Goal: Information Seeking & Learning: Find specific fact

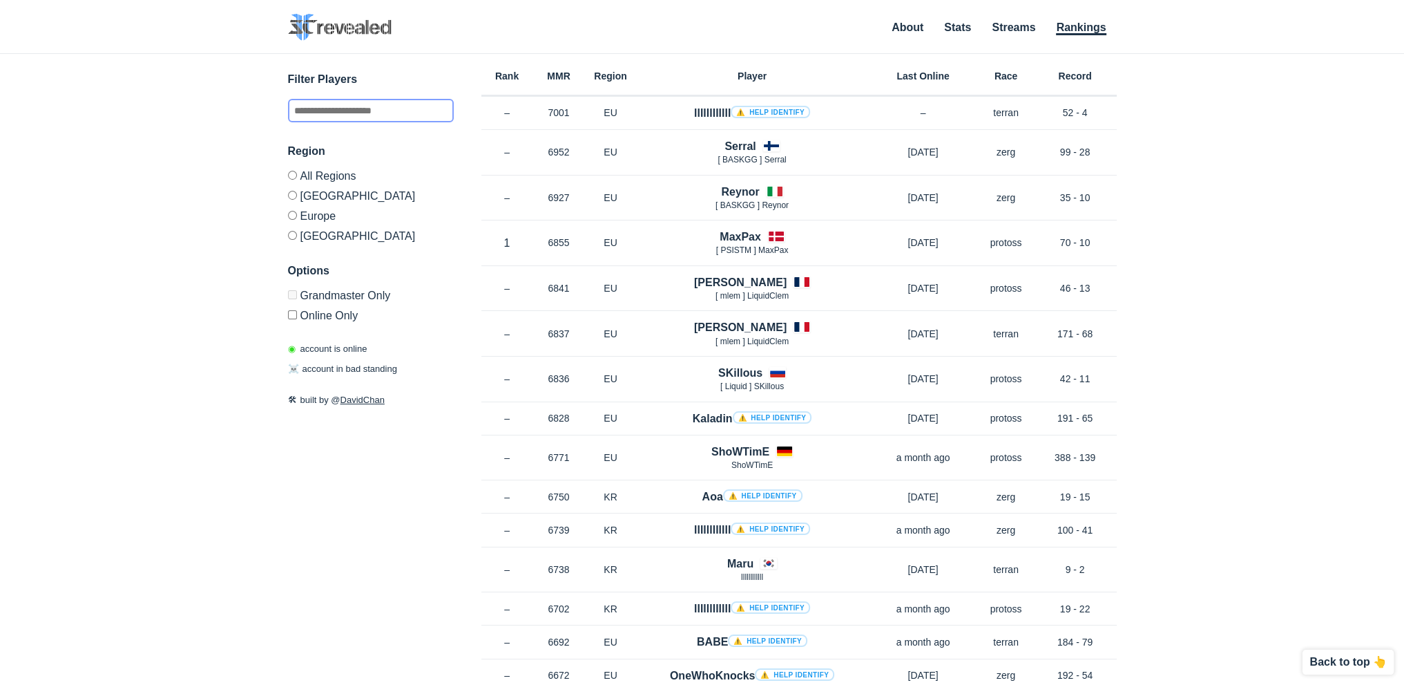
click at [403, 113] on input "text" at bounding box center [371, 110] width 166 height 23
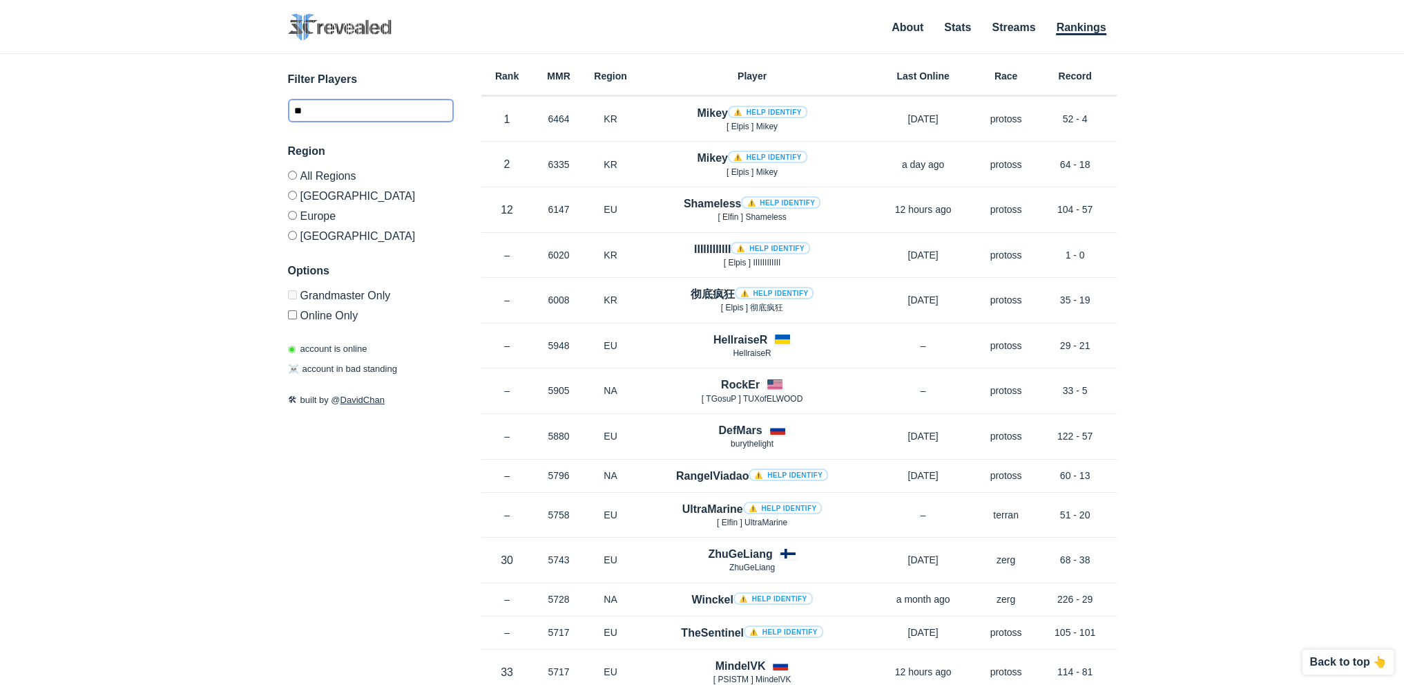
type input "*"
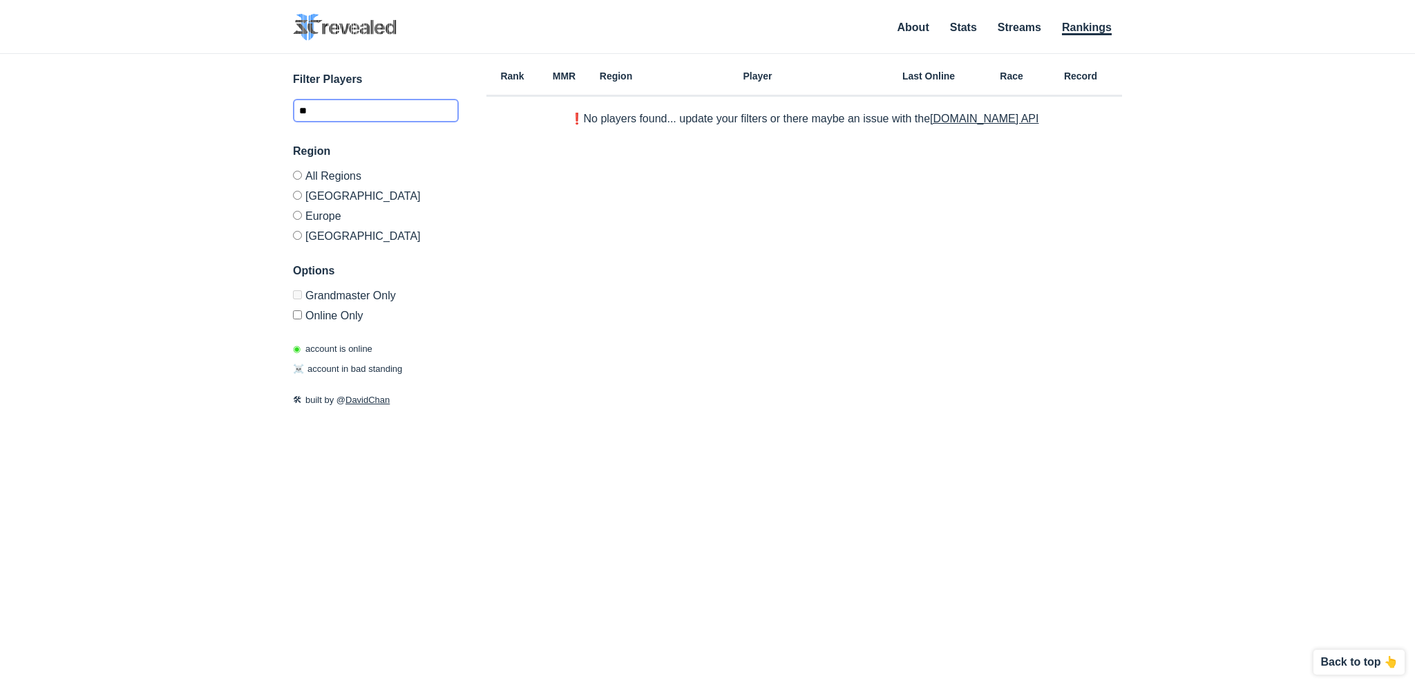
type input "*"
type input "**********"
click at [363, 113] on input "**********" at bounding box center [376, 110] width 166 height 23
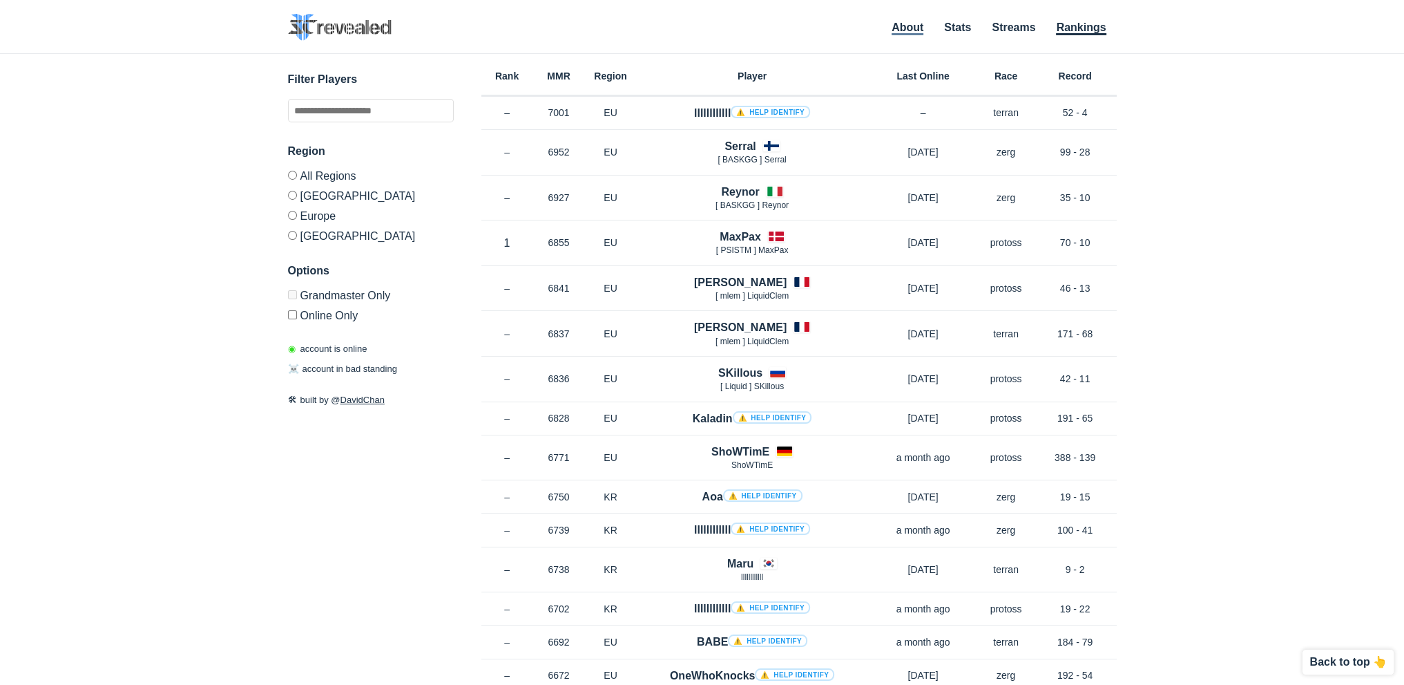
click at [909, 27] on link "About" at bounding box center [908, 28] width 32 height 14
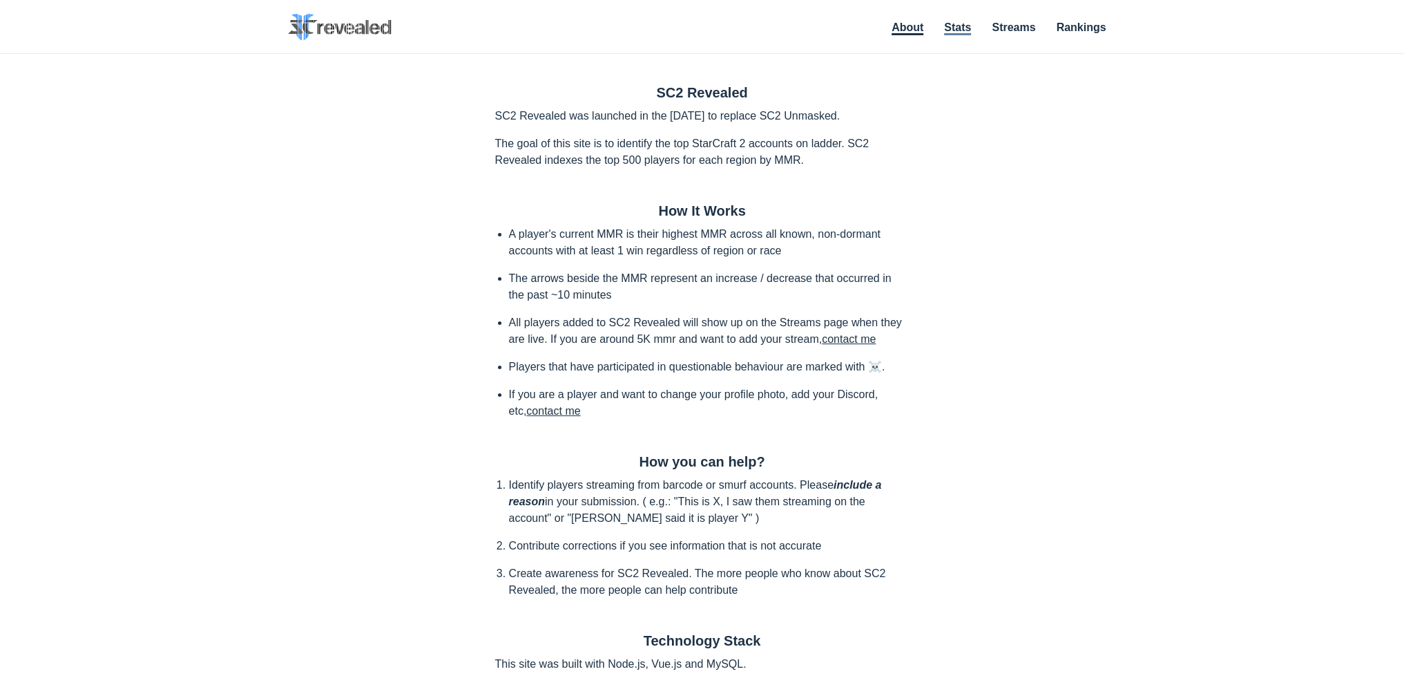
click at [945, 29] on link "Stats" at bounding box center [957, 28] width 27 height 14
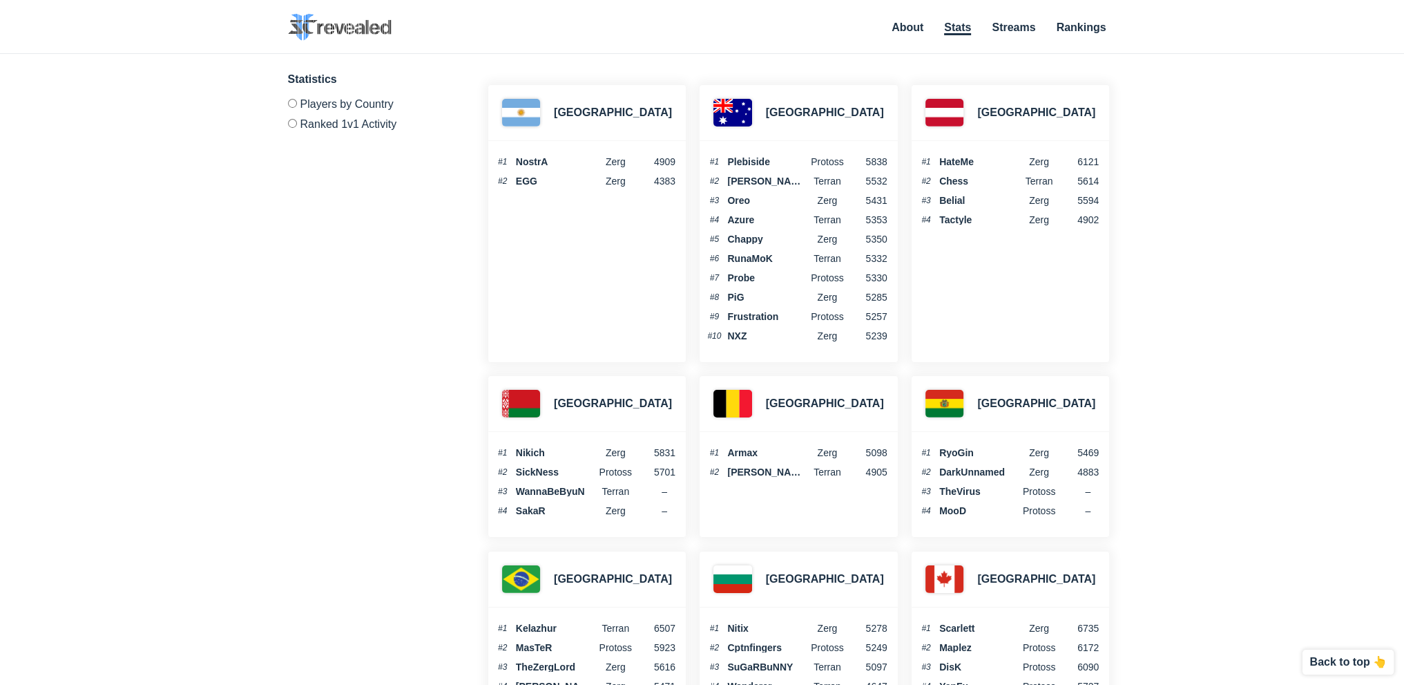
click at [1055, 36] on ul "About Stats Streams Rankings" at bounding box center [997, 28] width 239 height 19
click at [1030, 33] on link "Streams" at bounding box center [1014, 28] width 44 height 14
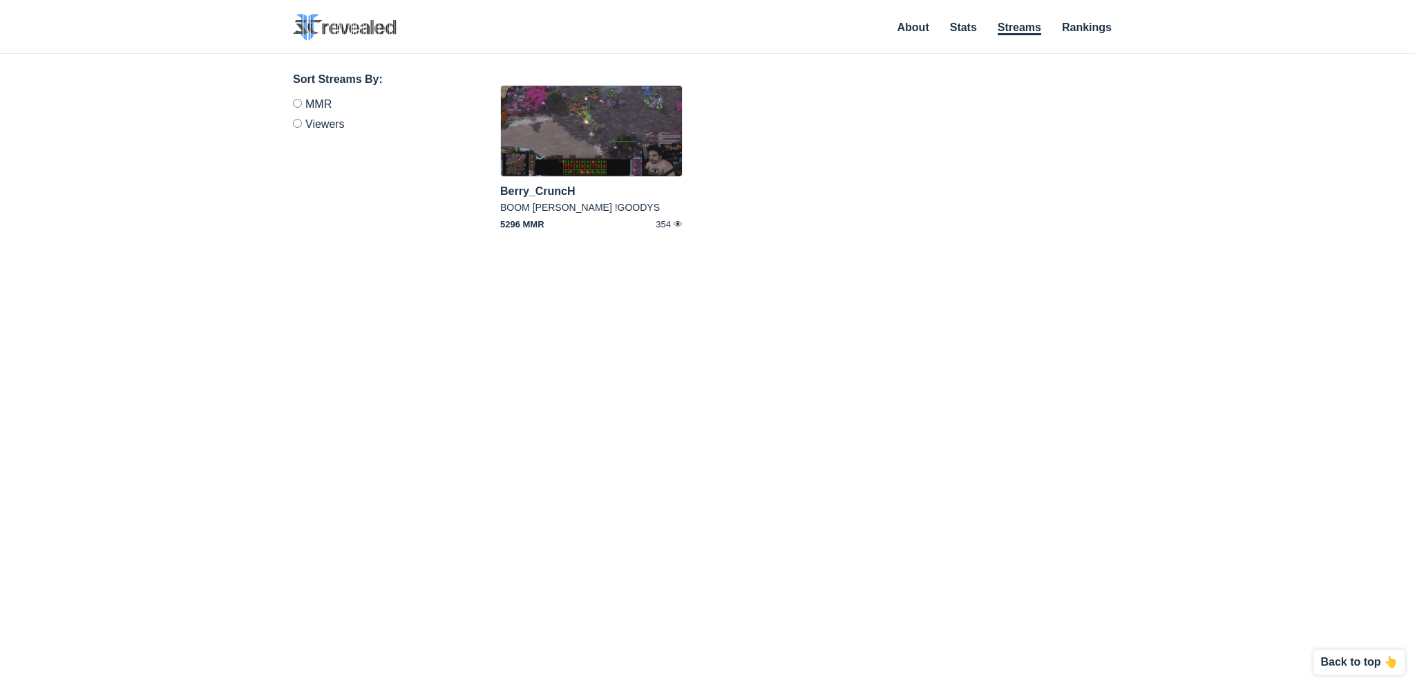
click at [935, 32] on ul "About Stats Streams Rankings" at bounding box center [1003, 28] width 239 height 19
click at [923, 30] on link "About" at bounding box center [913, 28] width 32 height 14
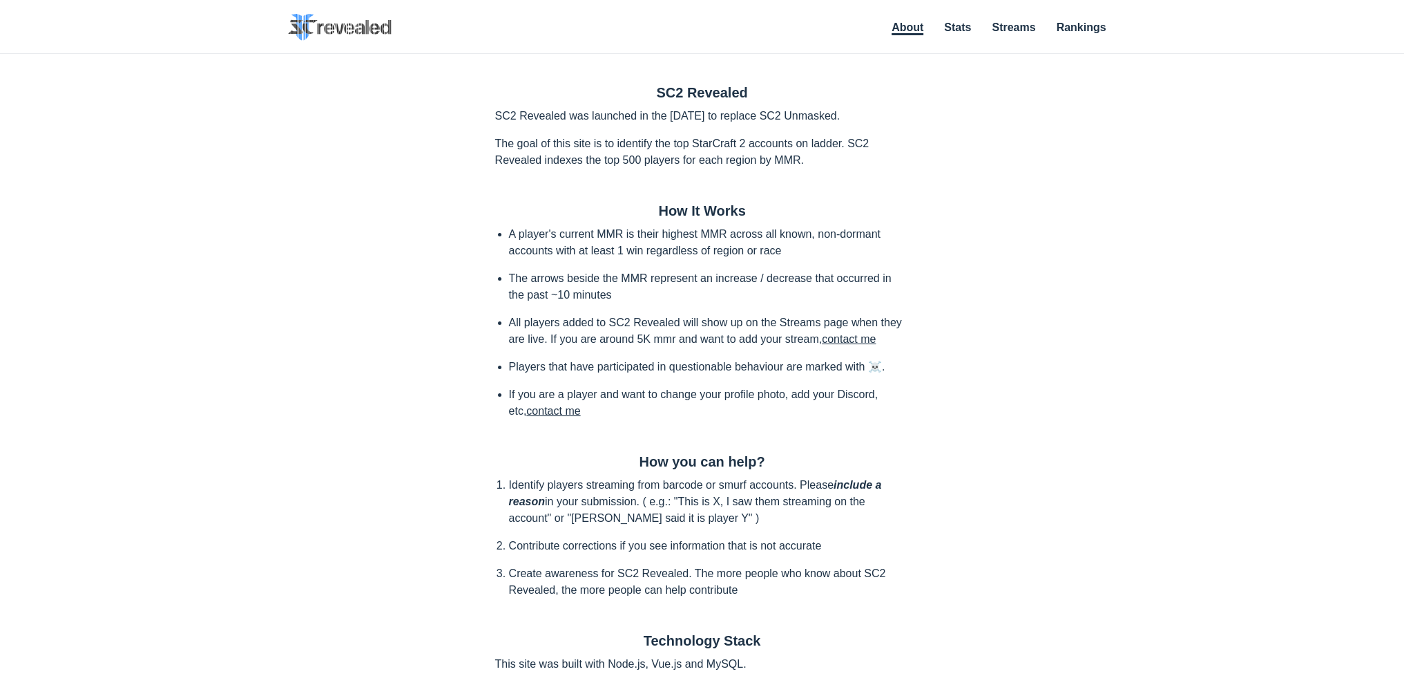
click at [314, 32] on img at bounding box center [340, 27] width 104 height 27
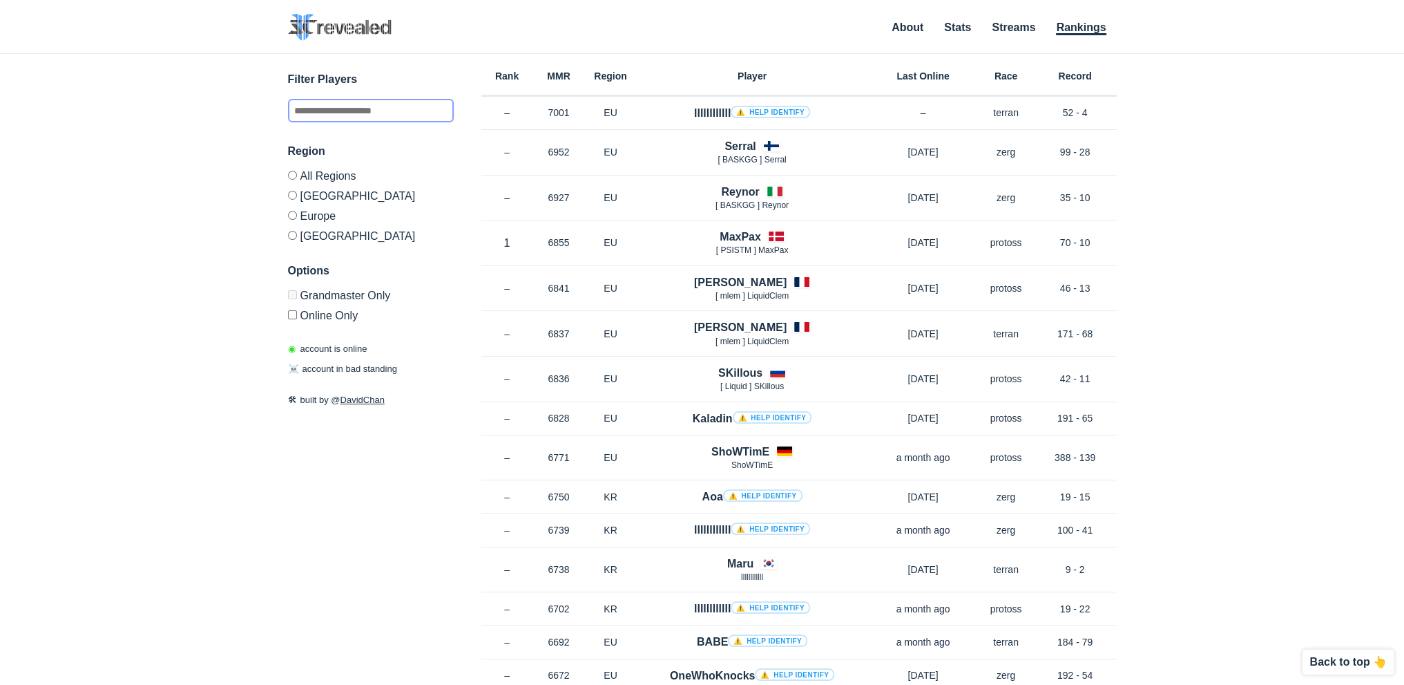
click at [324, 119] on input "text" at bounding box center [371, 110] width 166 height 23
click at [322, 107] on input "text" at bounding box center [371, 110] width 166 height 23
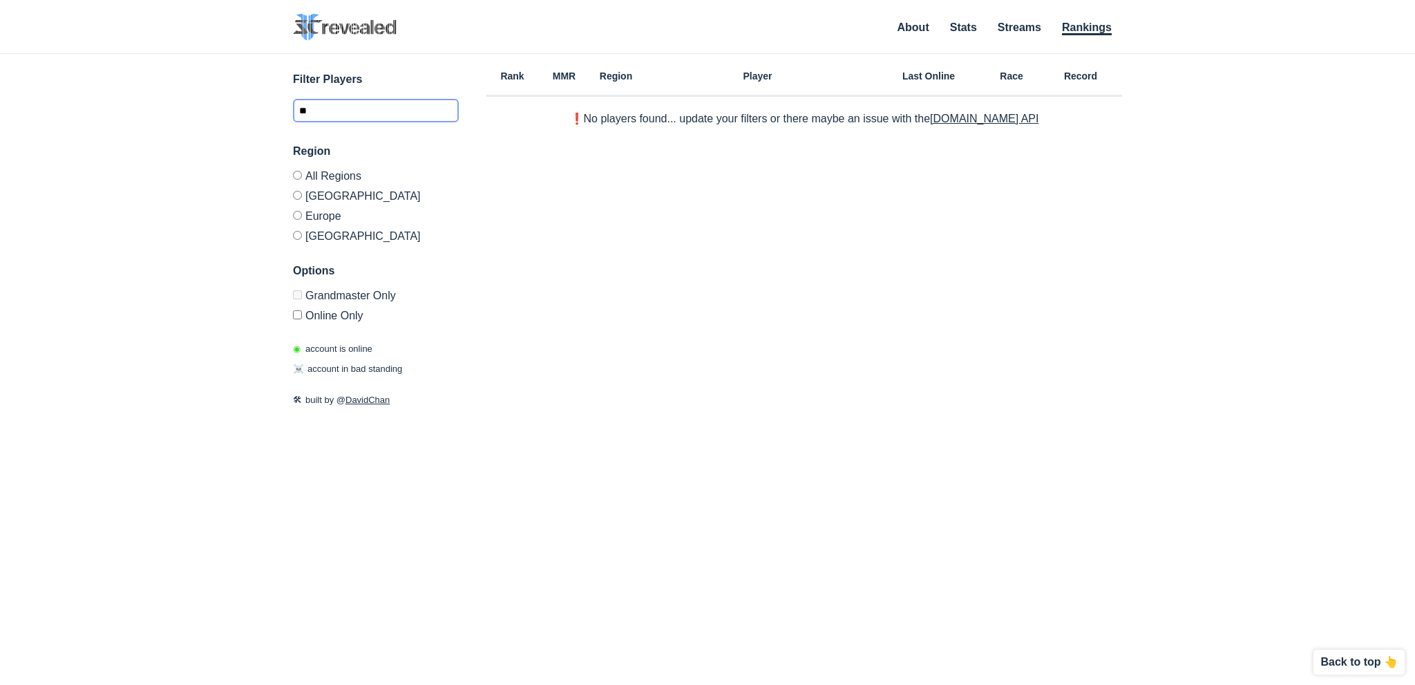
type input "*"
type input "**********"
click at [970, 24] on link "Stats" at bounding box center [963, 28] width 27 height 14
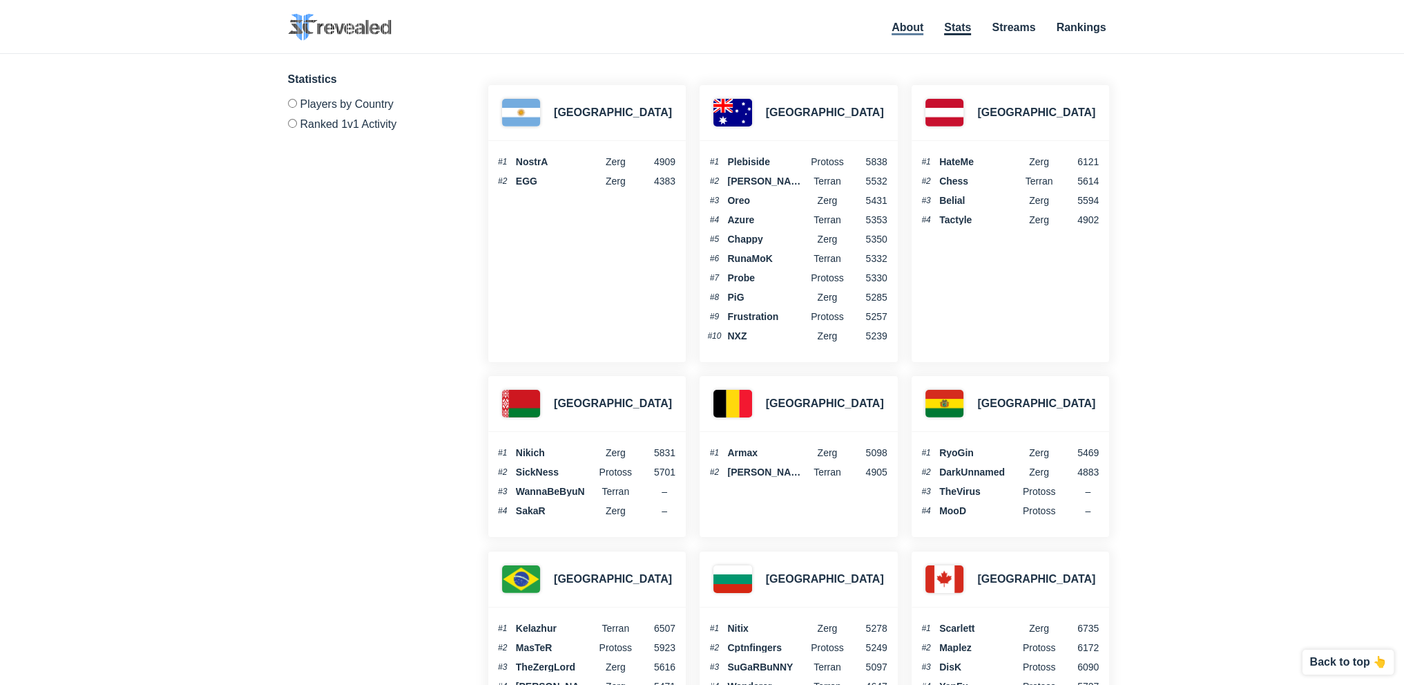
click at [917, 28] on link "About" at bounding box center [908, 28] width 32 height 14
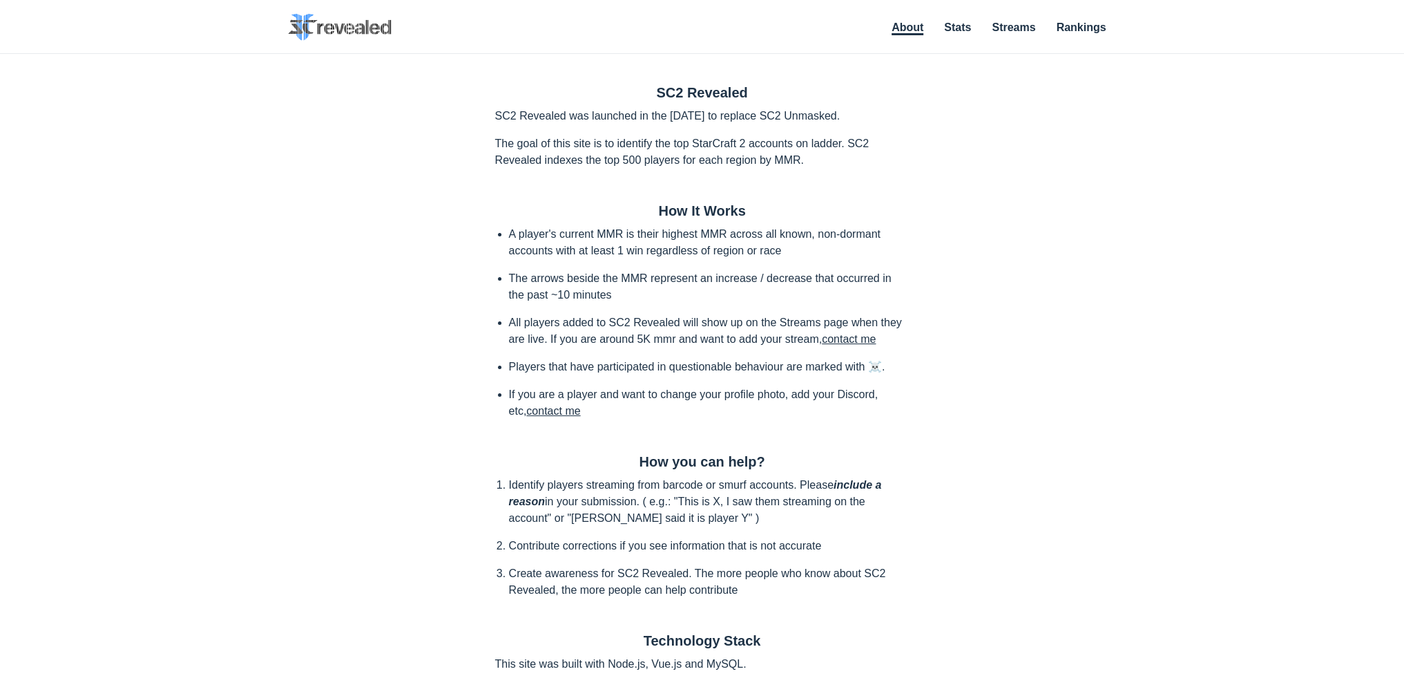
click at [345, 32] on img at bounding box center [340, 27] width 104 height 27
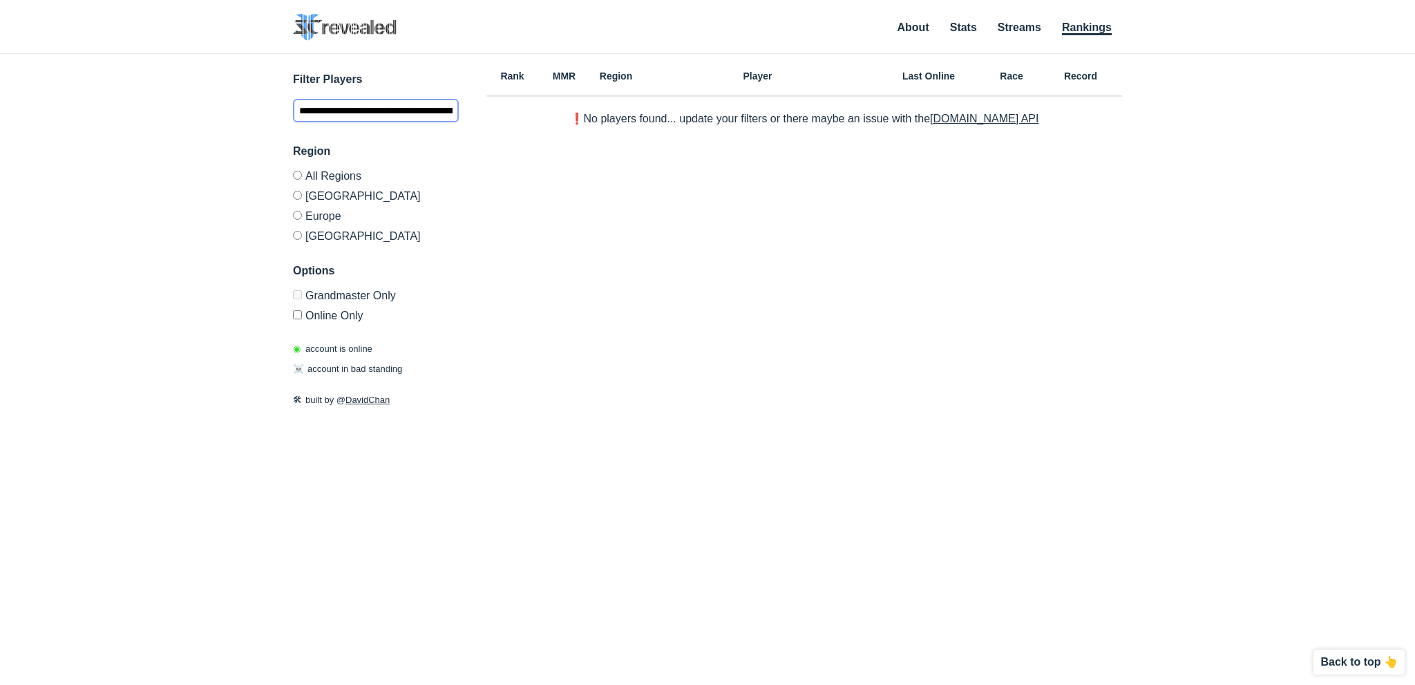
click at [378, 110] on input "**********" at bounding box center [376, 110] width 166 height 23
click at [990, 111] on div "❗️No players found... update your filters or there maybe an issue with the Batt…" at bounding box center [804, 111] width 636 height 28
click at [989, 116] on link "[DOMAIN_NAME] API" at bounding box center [984, 119] width 108 height 12
